Goal: Information Seeking & Learning: Learn about a topic

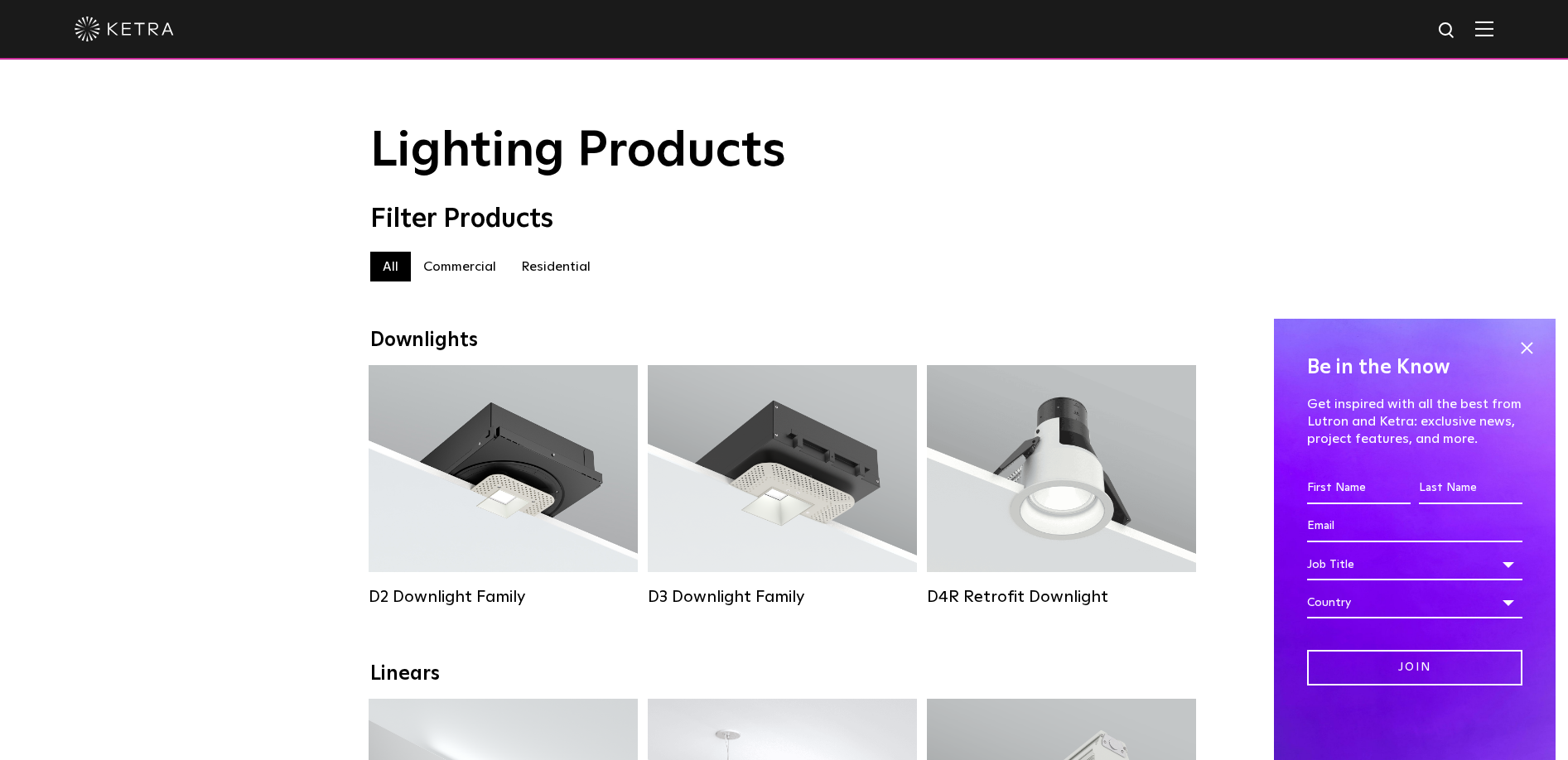
click at [569, 262] on label "Residential" at bounding box center [556, 266] width 95 height 30
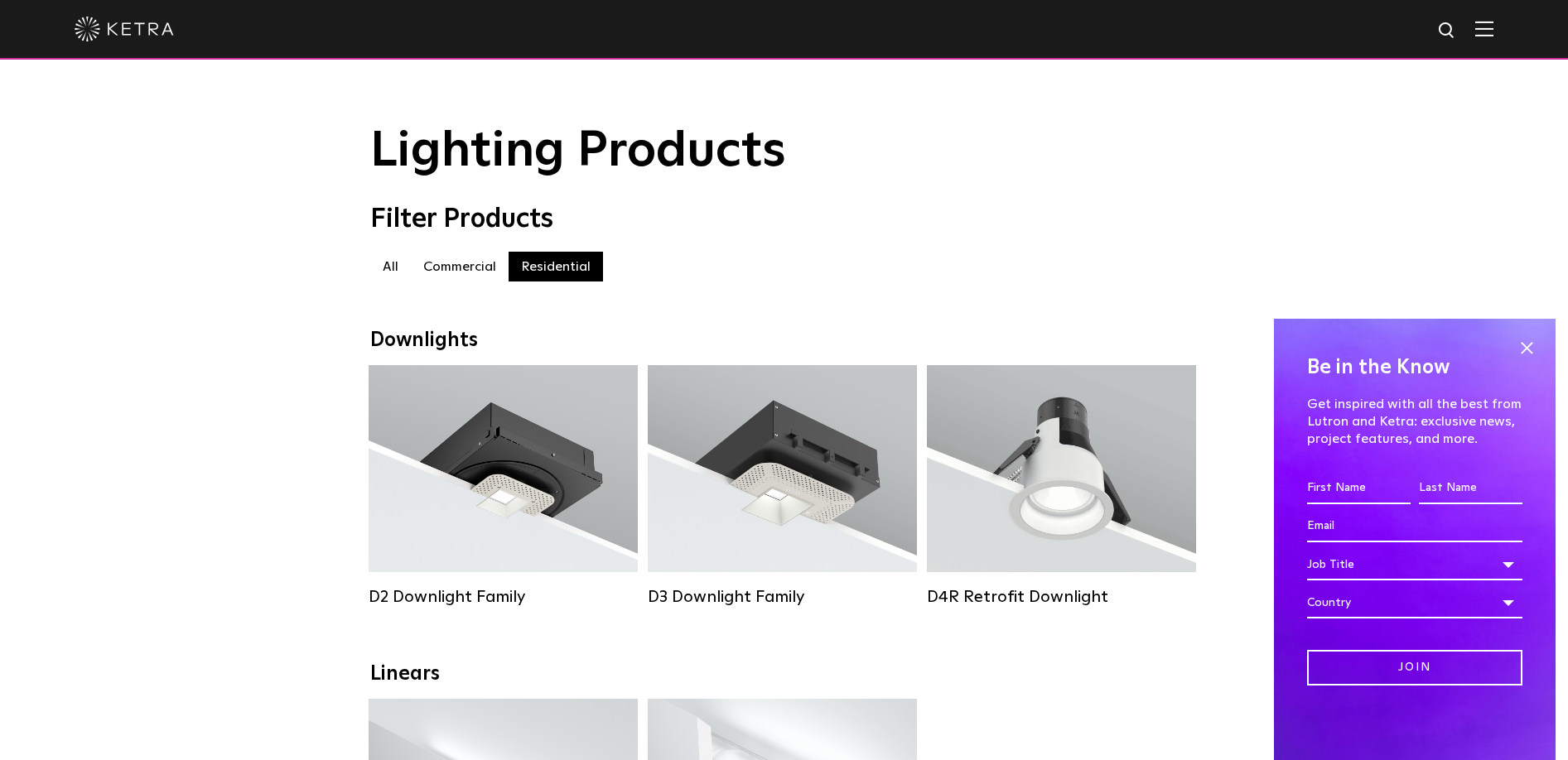
click at [1493, 34] on img at bounding box center [1484, 28] width 18 height 16
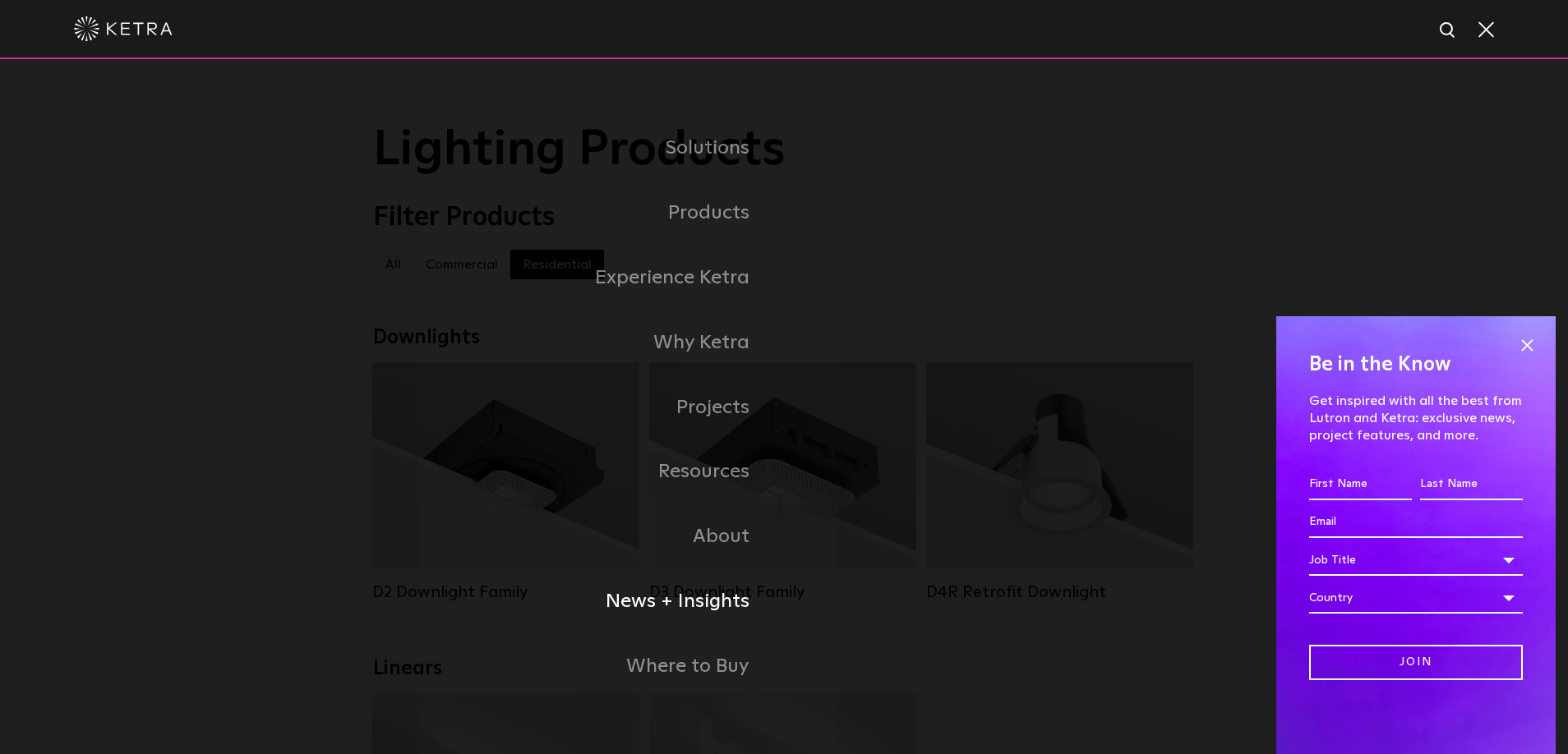
click at [696, 592] on link "News + Insights" at bounding box center [578, 602] width 411 height 65
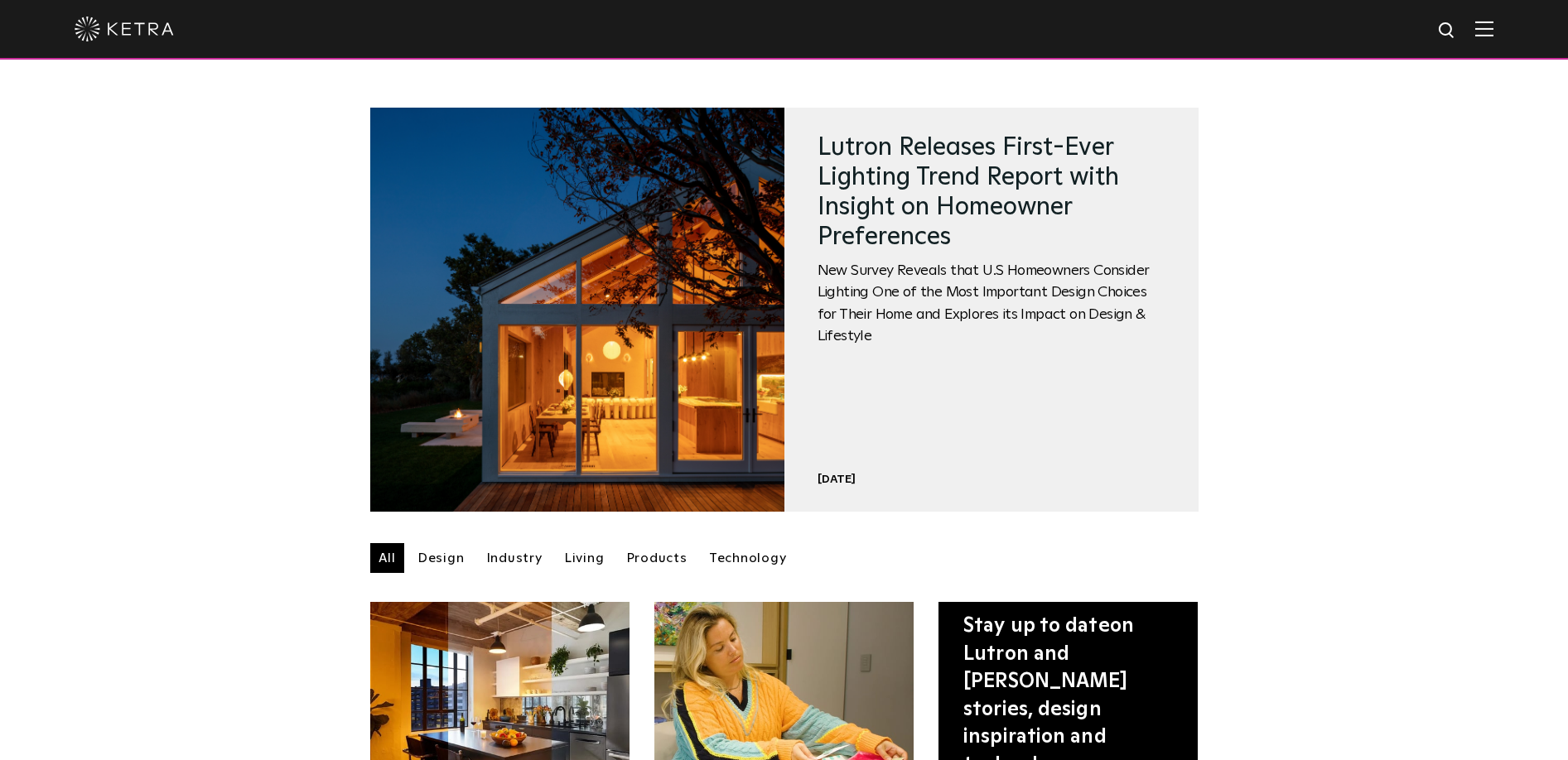
click at [655, 557] on link "Products" at bounding box center [657, 558] width 78 height 30
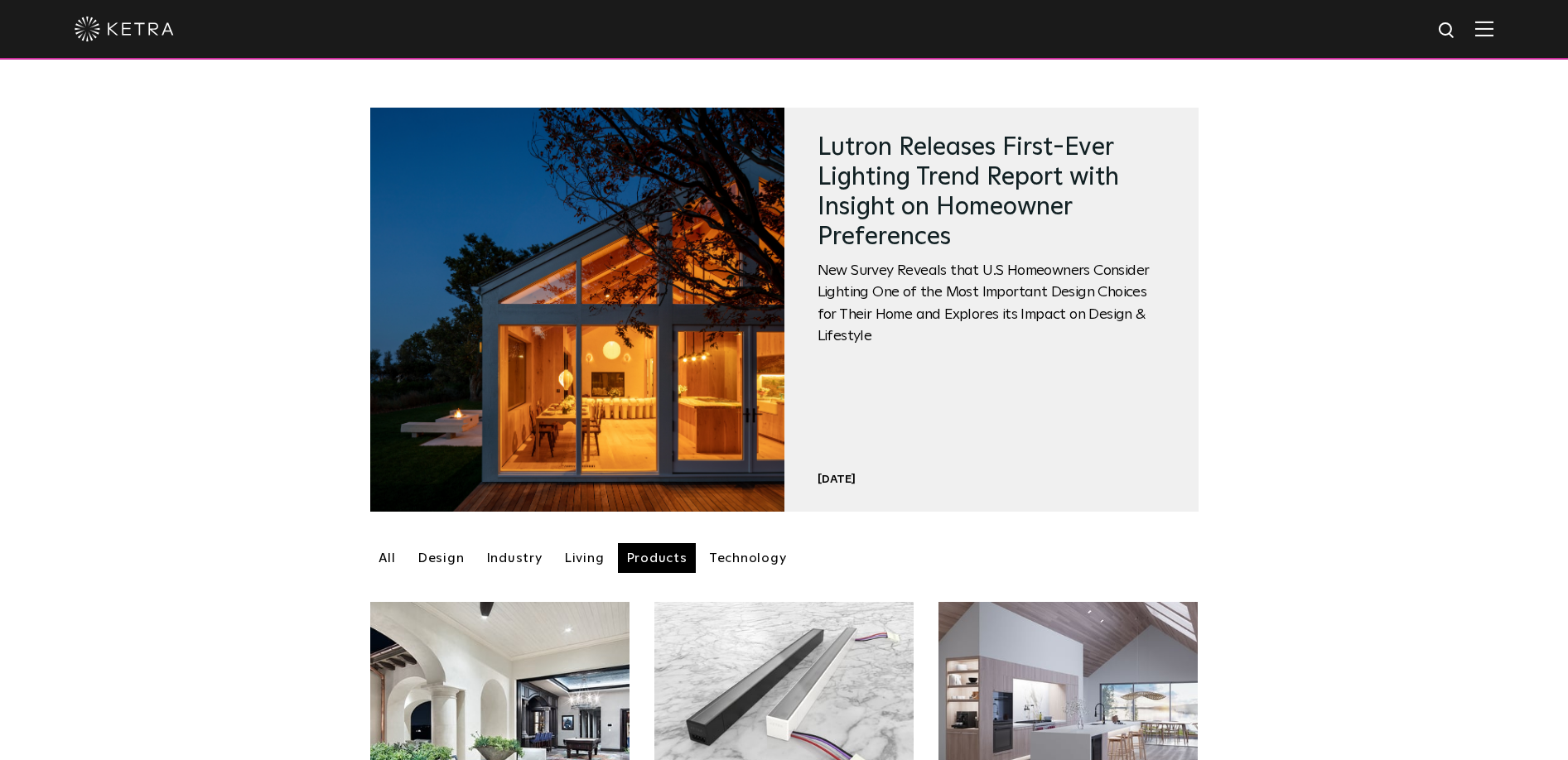
click at [745, 551] on link "Technology" at bounding box center [747, 558] width 95 height 30
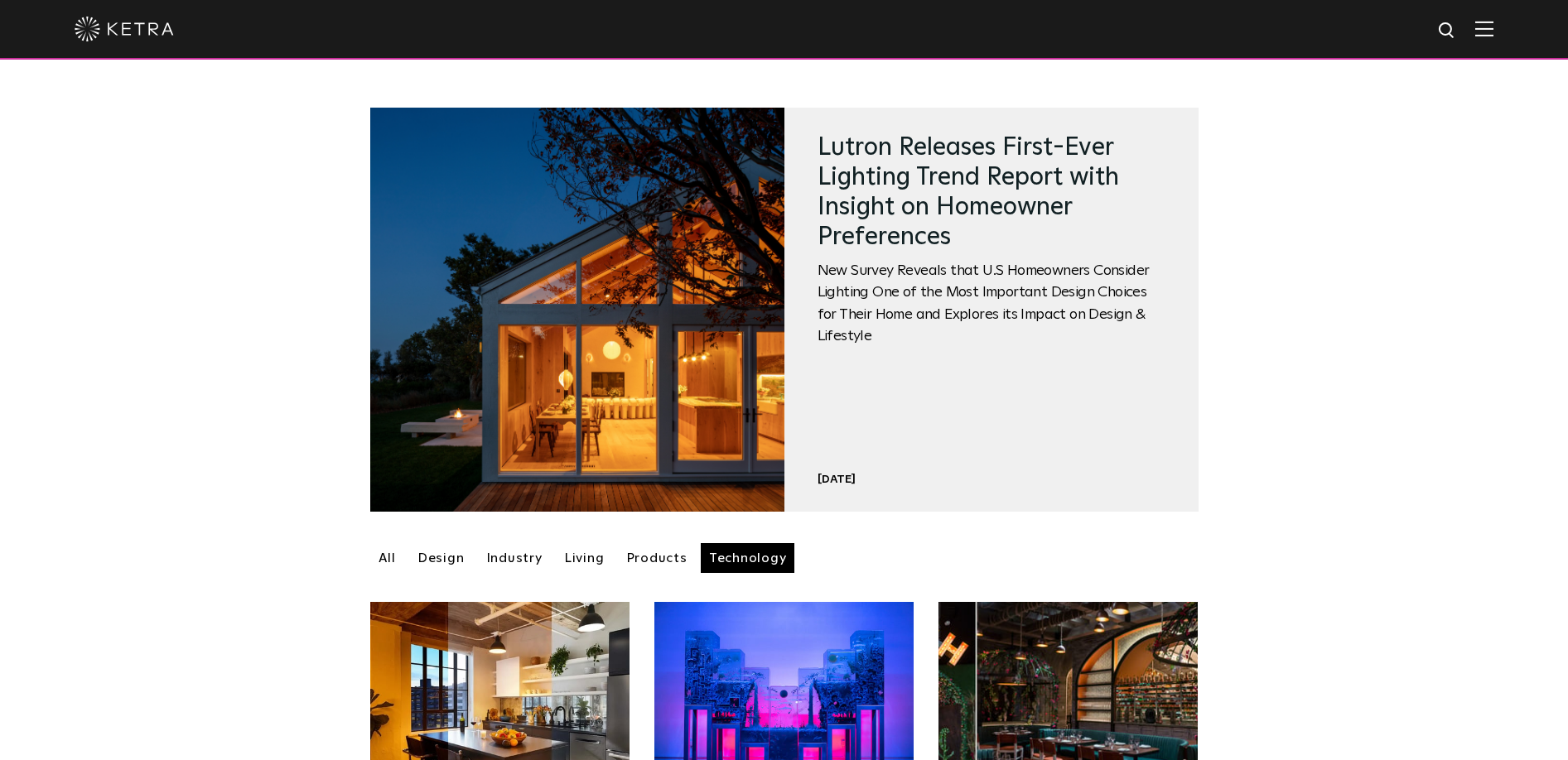
click at [432, 558] on link "Design" at bounding box center [441, 558] width 64 height 30
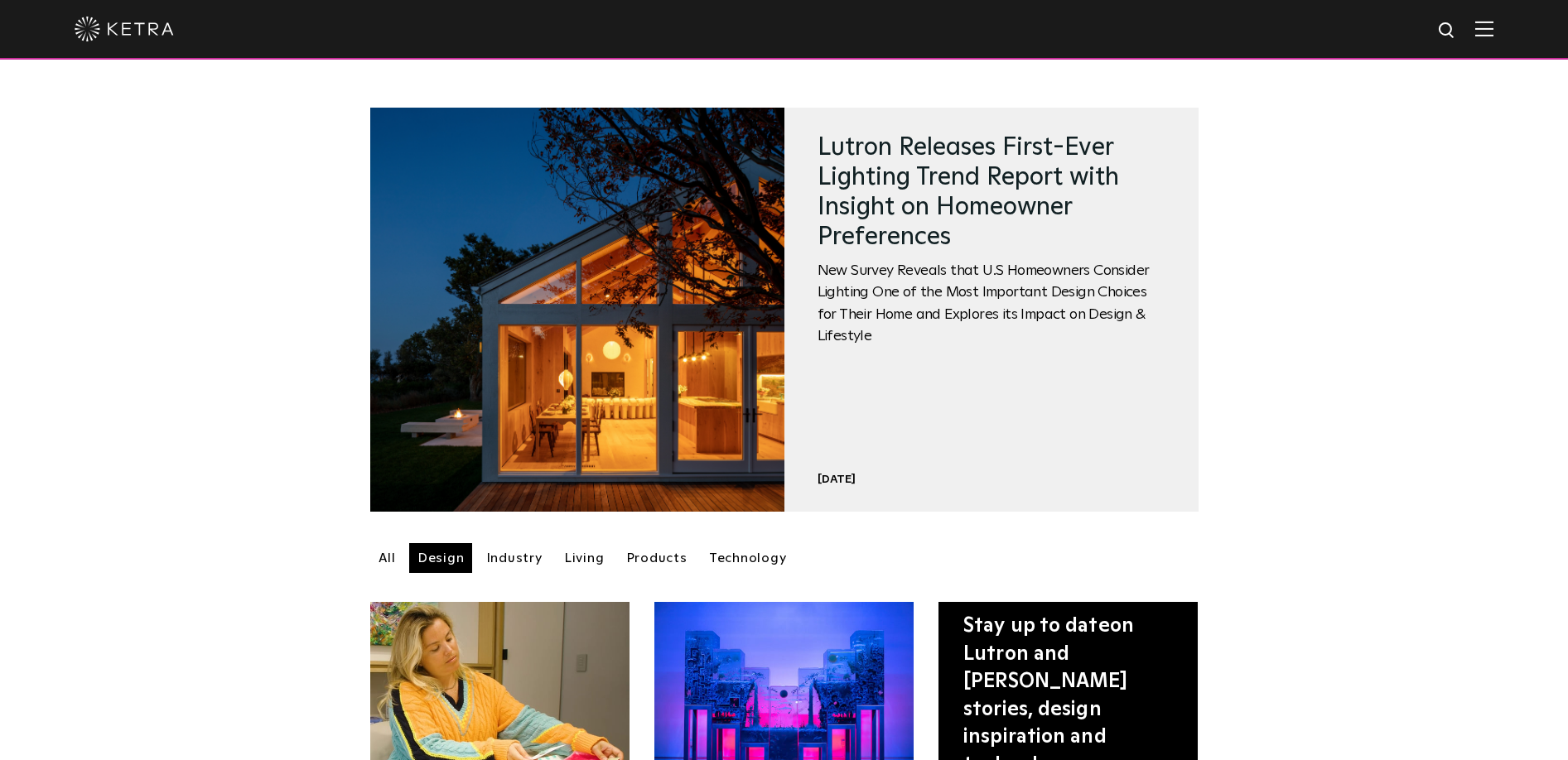
click at [1493, 30] on img at bounding box center [1484, 28] width 18 height 16
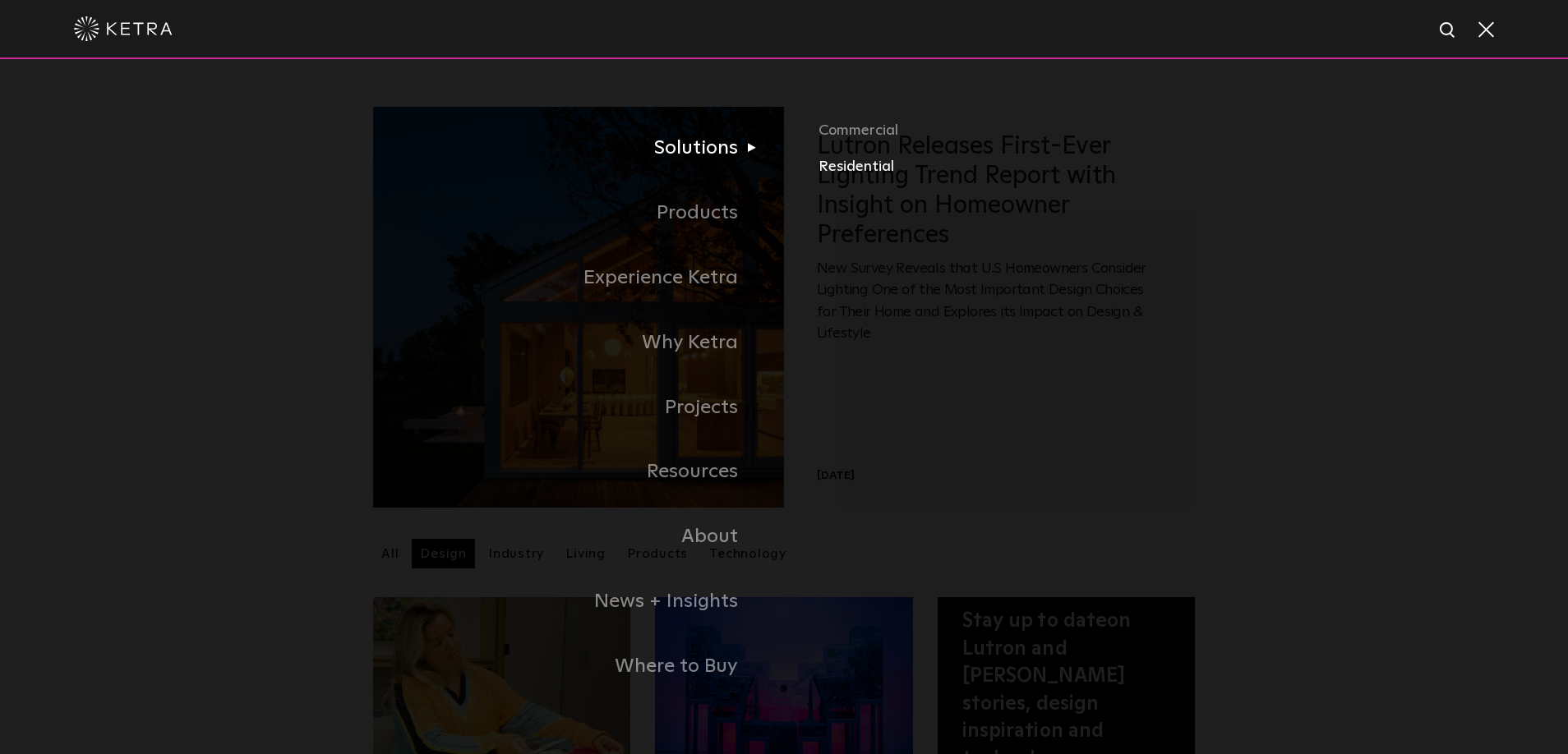
click at [870, 162] on link "Residential" at bounding box center [1076, 166] width 516 height 24
